Goal: Find specific page/section: Find specific page/section

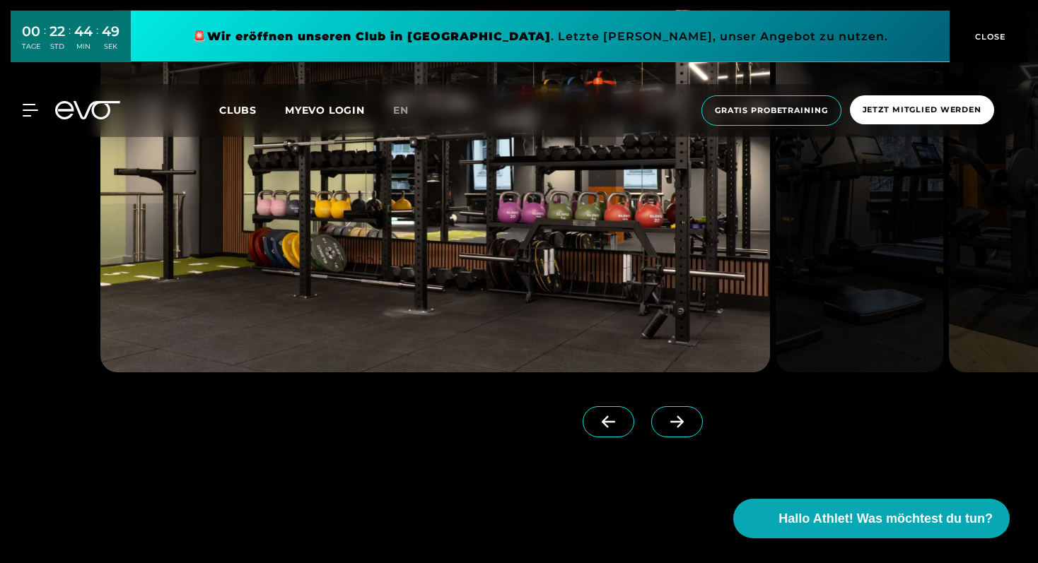
scroll to position [1769, 0]
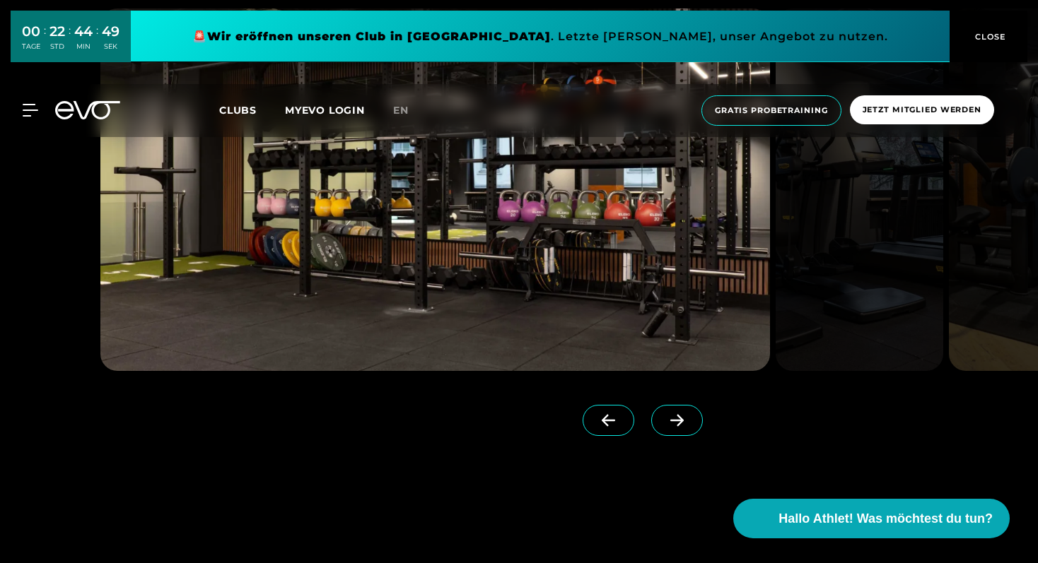
click at [657, 428] on span at bounding box center [677, 420] width 52 height 31
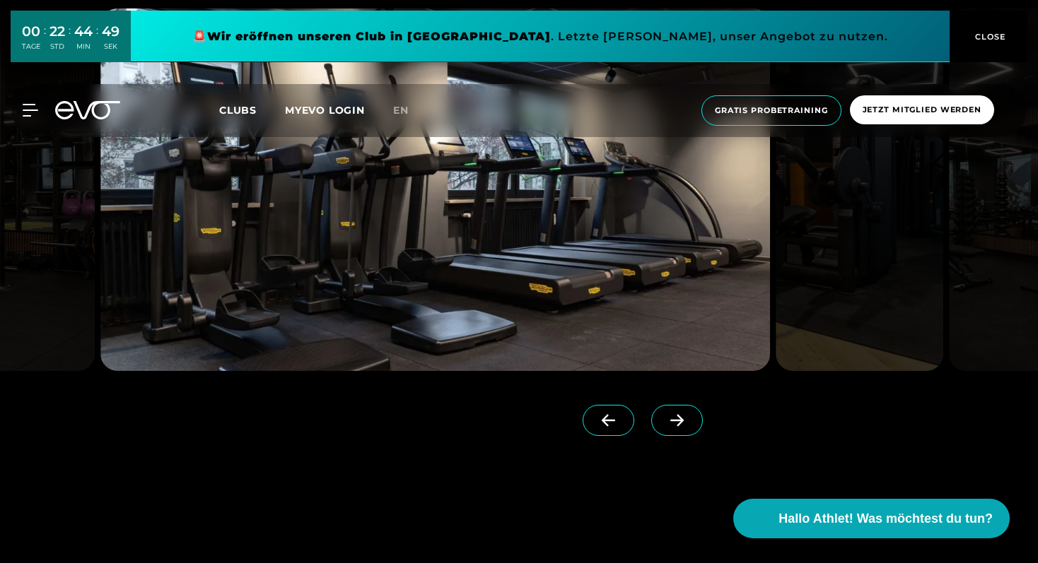
click at [657, 428] on span at bounding box center [677, 420] width 52 height 31
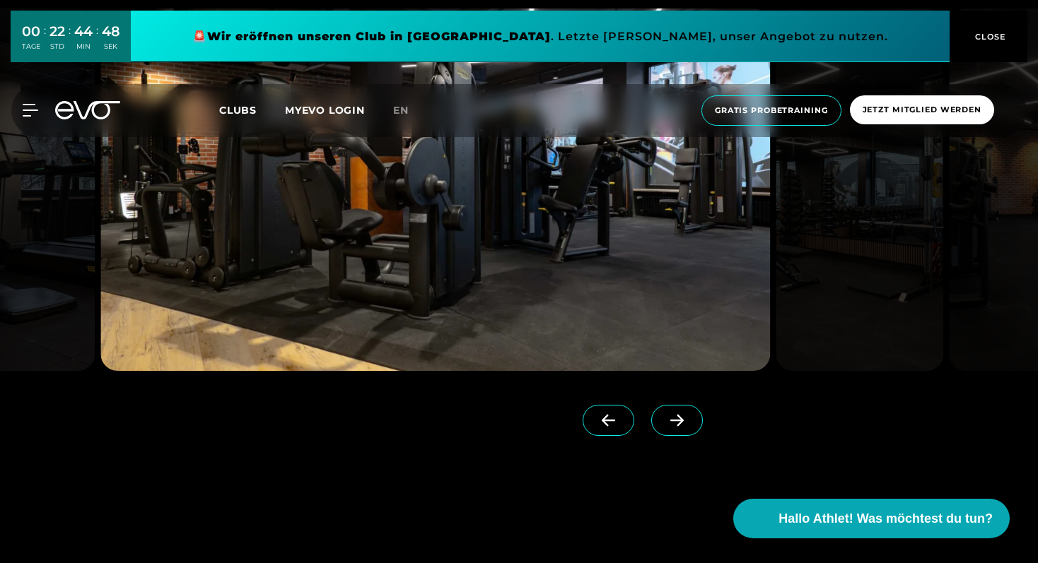
click at [657, 428] on span at bounding box center [677, 420] width 52 height 31
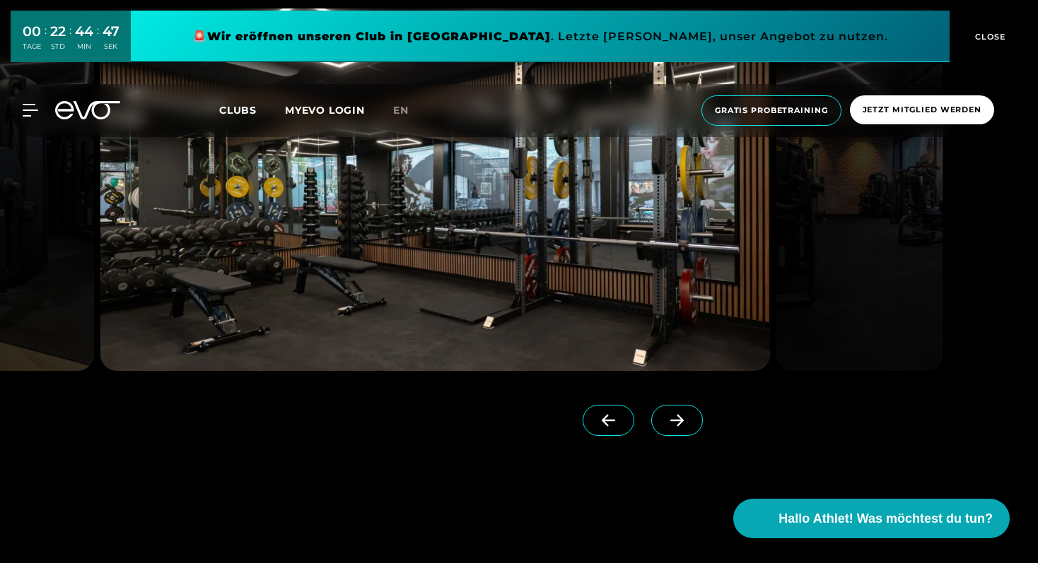
click at [655, 428] on span at bounding box center [677, 420] width 52 height 31
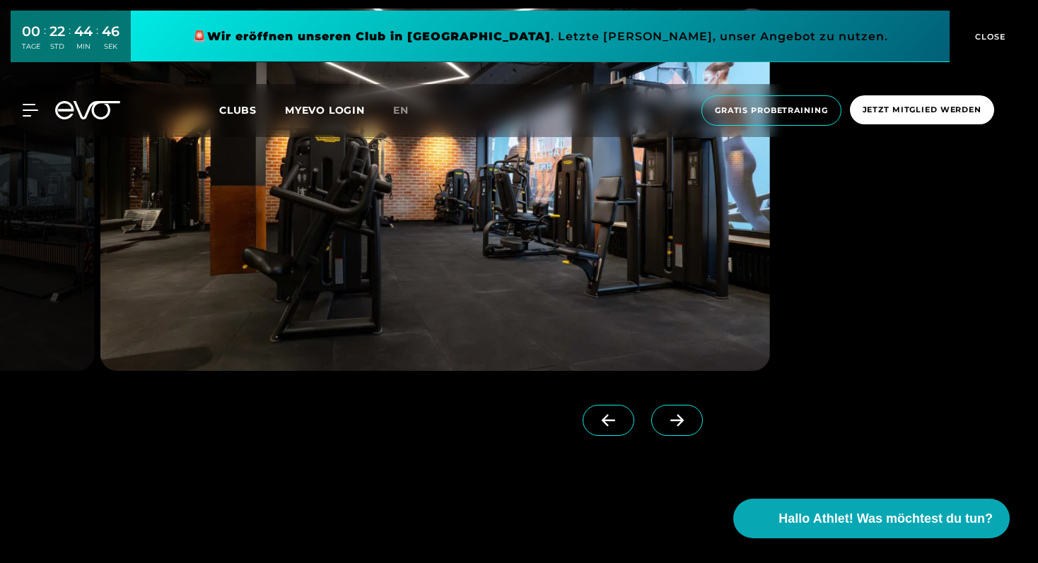
click at [655, 428] on span at bounding box center [677, 420] width 52 height 31
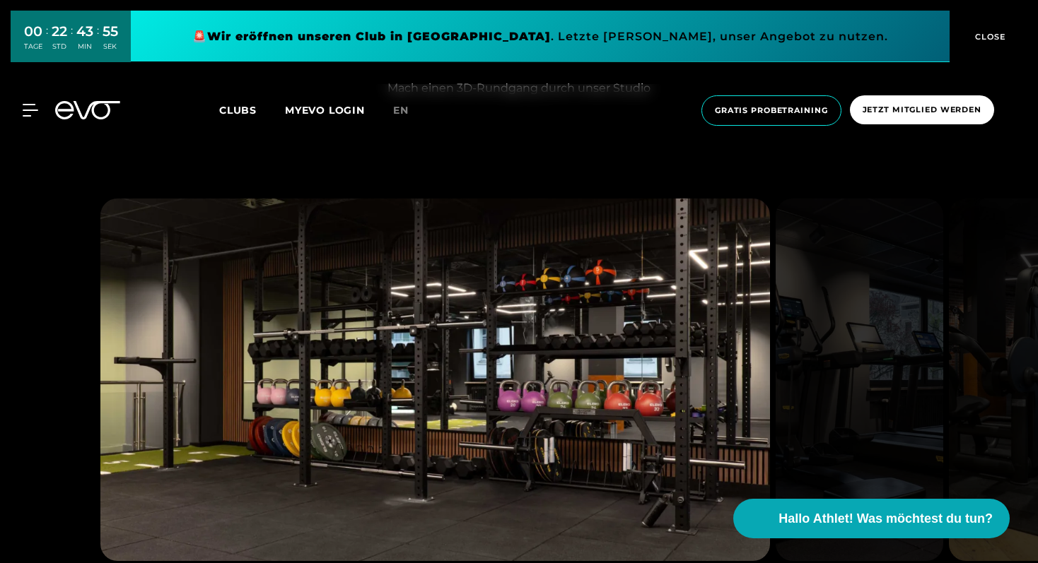
scroll to position [1574, 0]
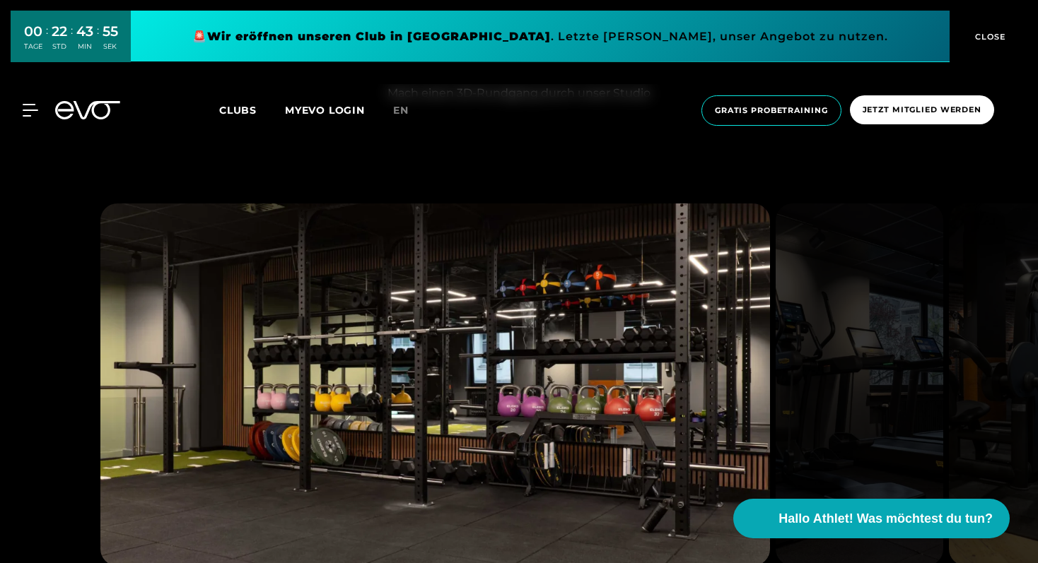
click at [992, 38] on span "CLOSE" at bounding box center [988, 36] width 35 height 13
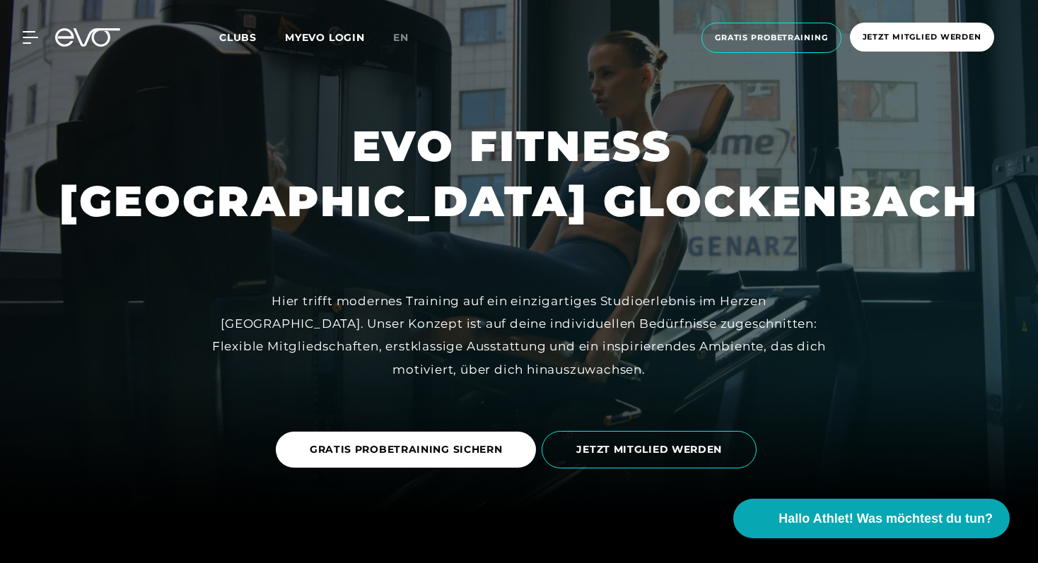
scroll to position [0, 0]
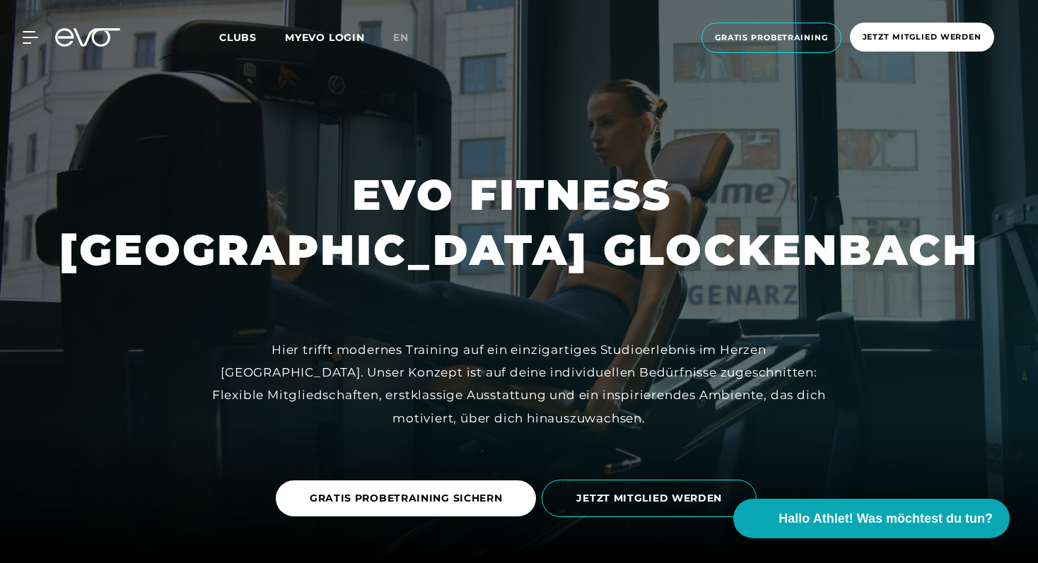
click at [242, 39] on span "Clubs" at bounding box center [237, 37] width 37 height 13
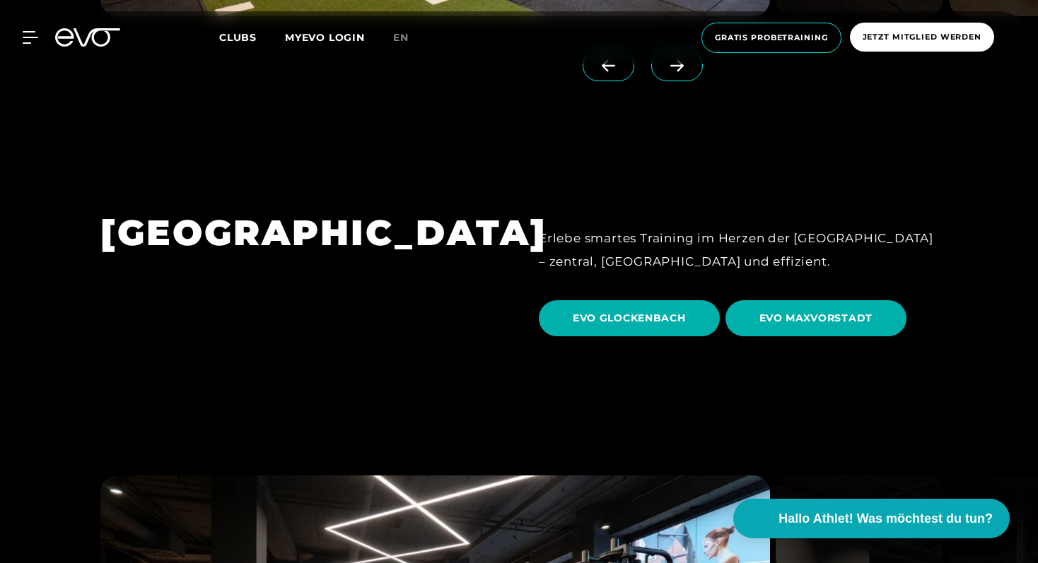
scroll to position [3931, 0]
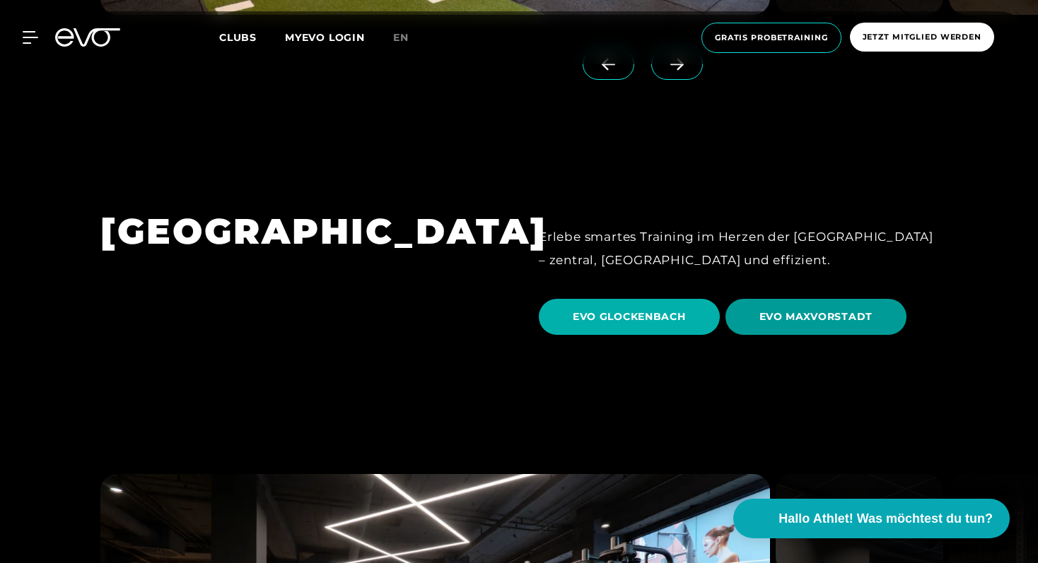
click at [782, 299] on span "EVO MAXVORSTADT" at bounding box center [816, 317] width 182 height 36
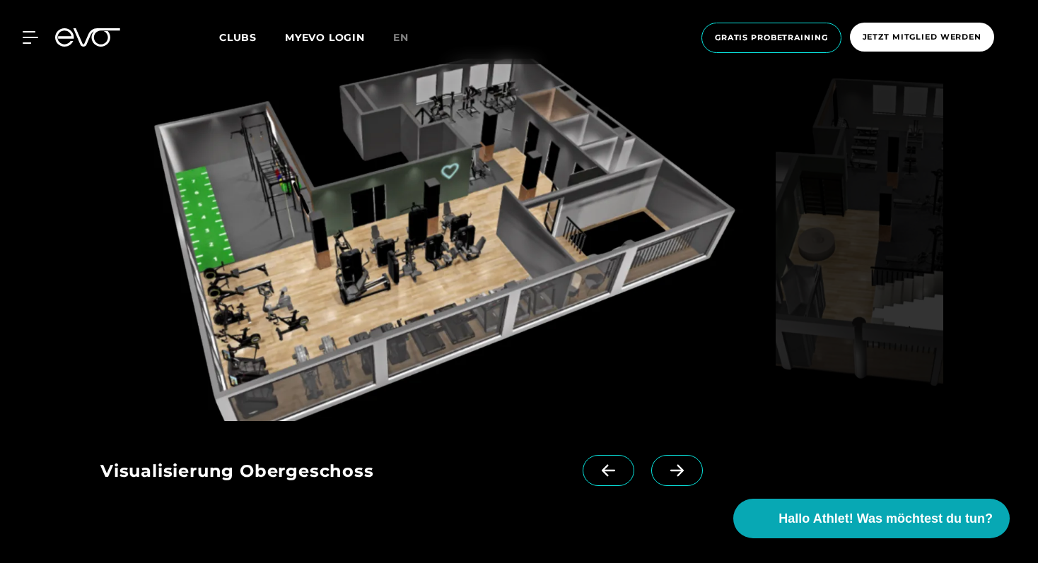
scroll to position [1330, 0]
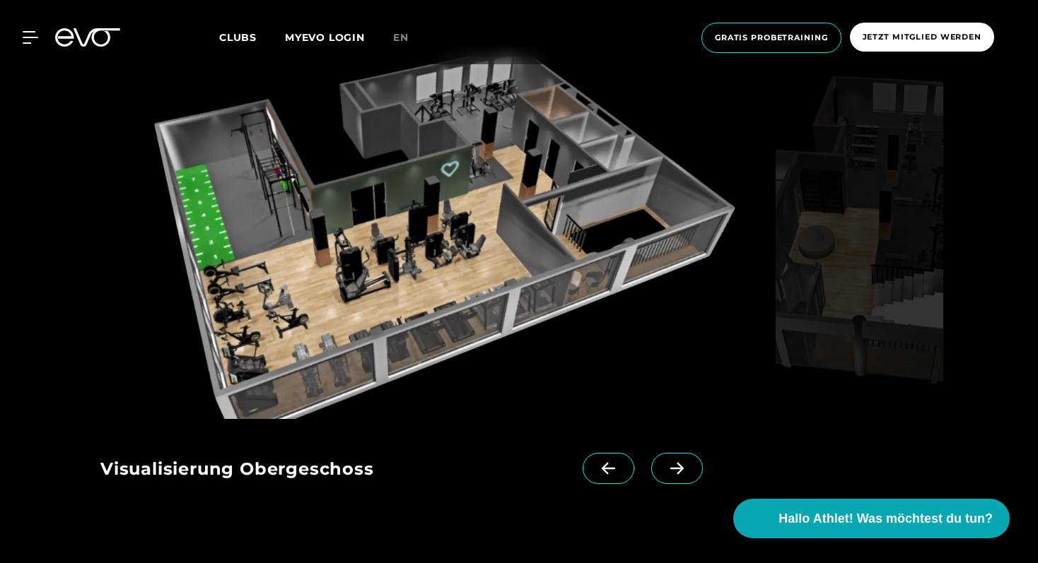
click at [664, 467] on icon at bounding box center [676, 468] width 25 height 13
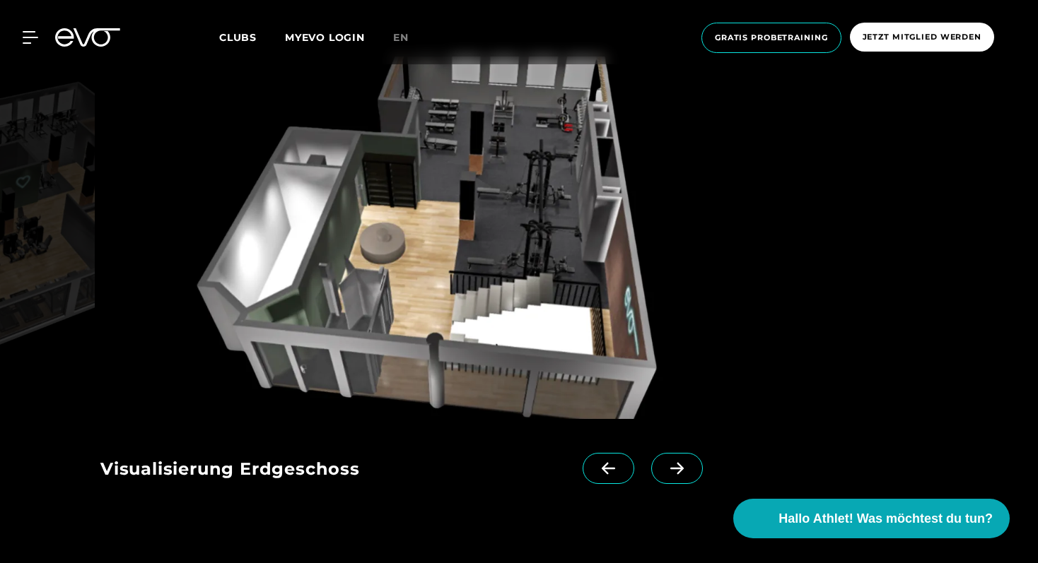
click at [664, 467] on icon at bounding box center [676, 468] width 25 height 13
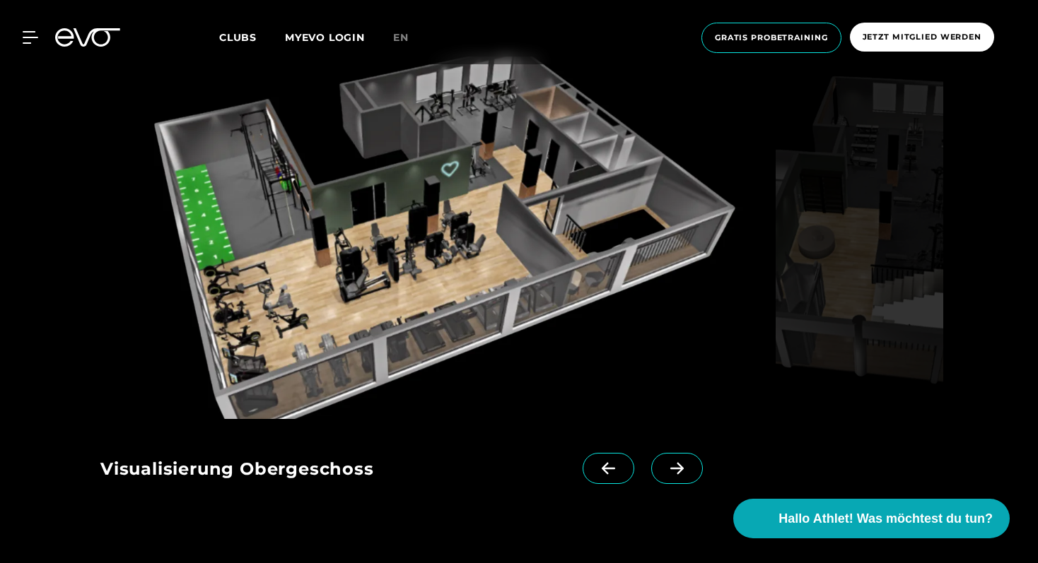
click at [664, 473] on icon at bounding box center [676, 468] width 25 height 13
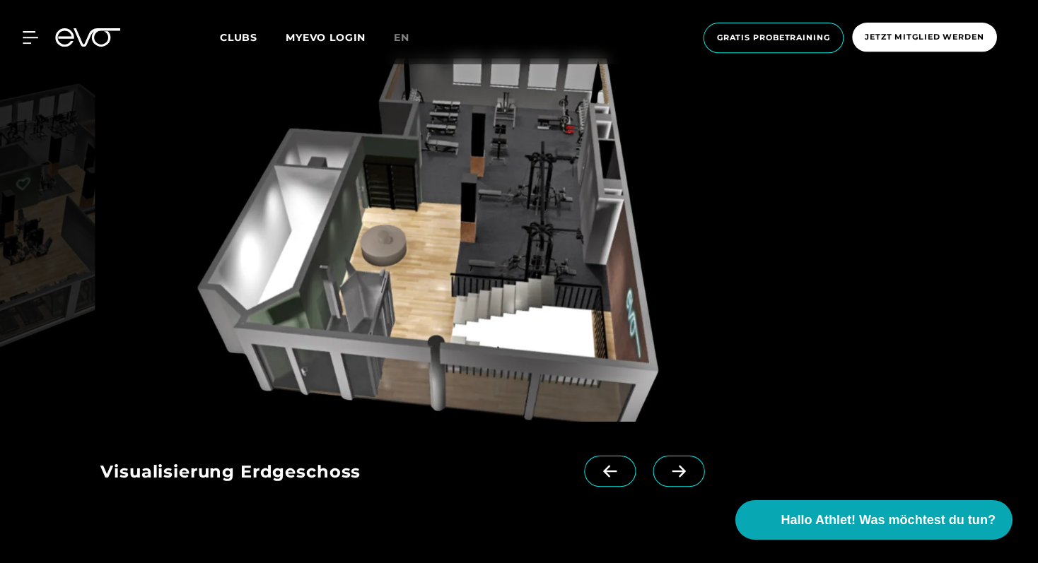
scroll to position [1327, 0]
